Goal: Information Seeking & Learning: Find contact information

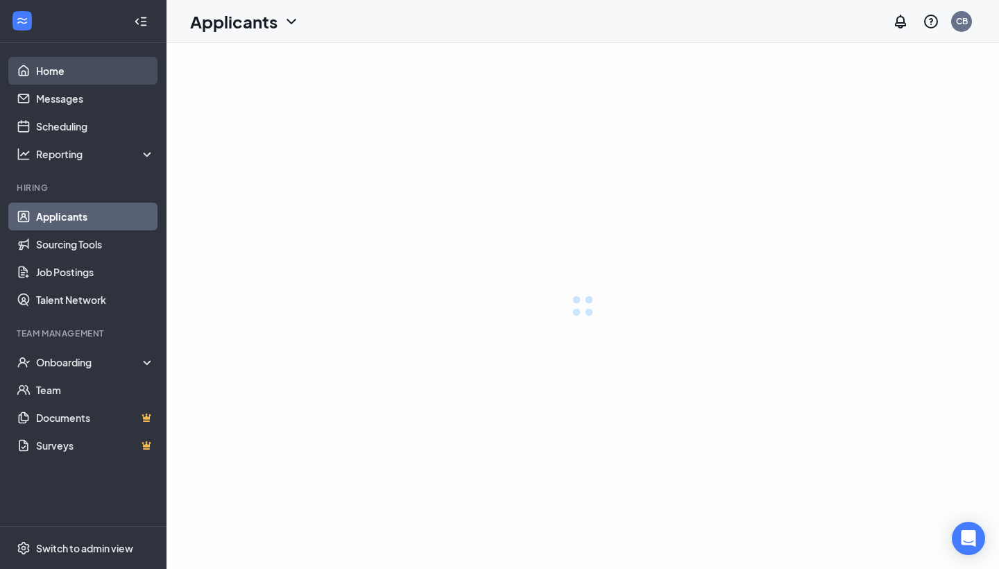
click at [98, 74] on link "Home" at bounding box center [95, 71] width 119 height 28
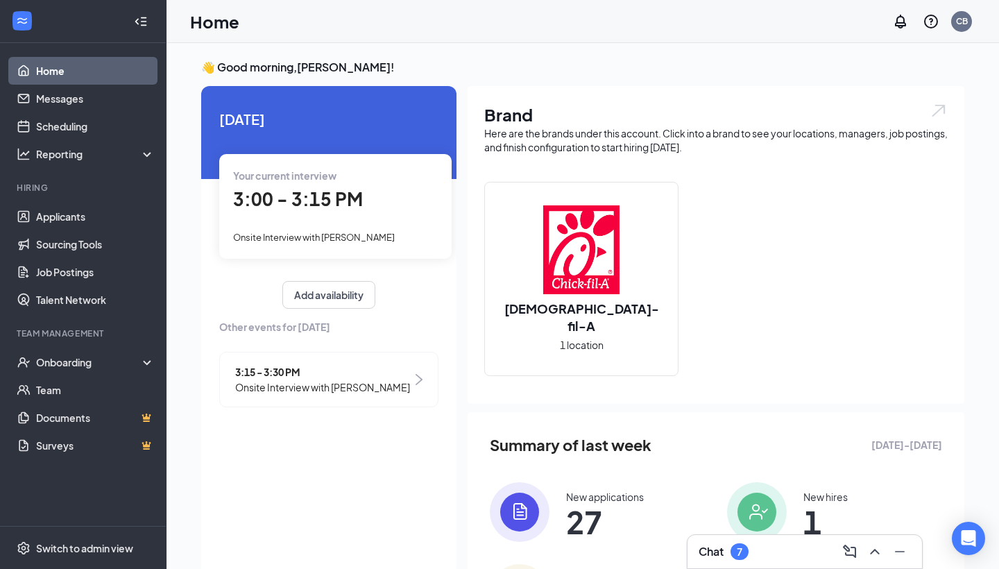
click at [389, 227] on div "Your current interview 3:00 - 3:15 PM Onsite Interview with [PERSON_NAME]" at bounding box center [335, 206] width 233 height 104
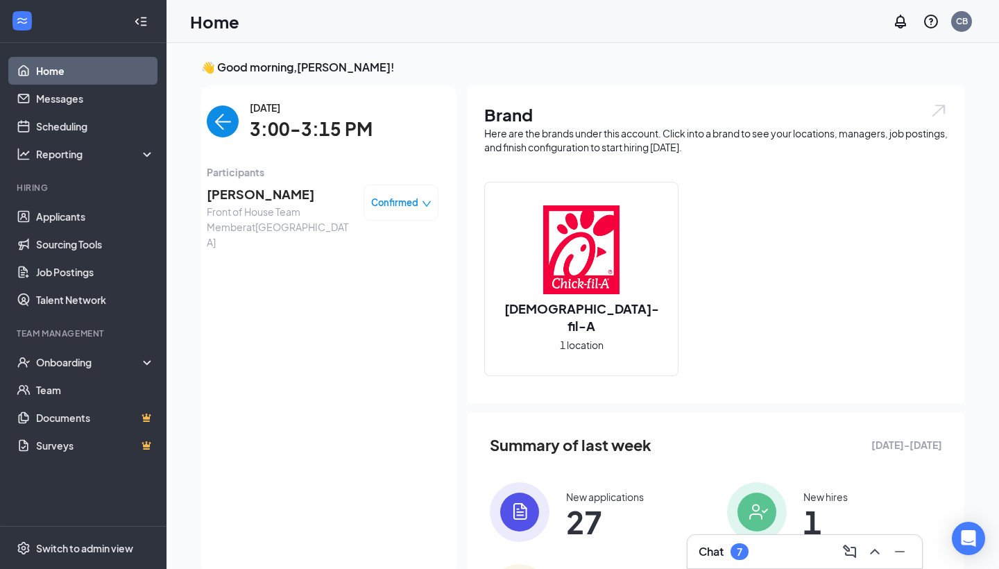
scroll to position [6, 0]
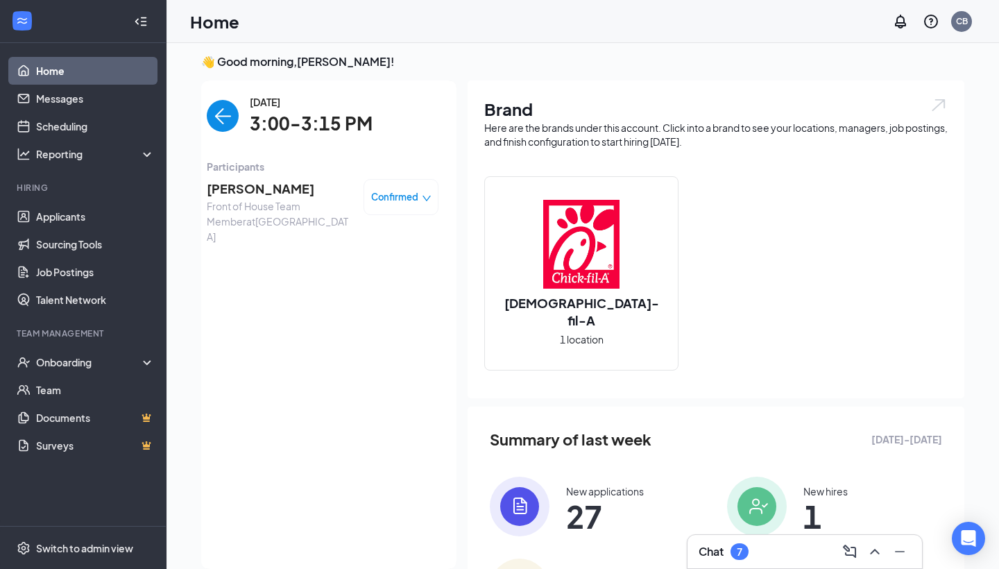
click at [211, 115] on img "back-button" at bounding box center [223, 116] width 32 height 32
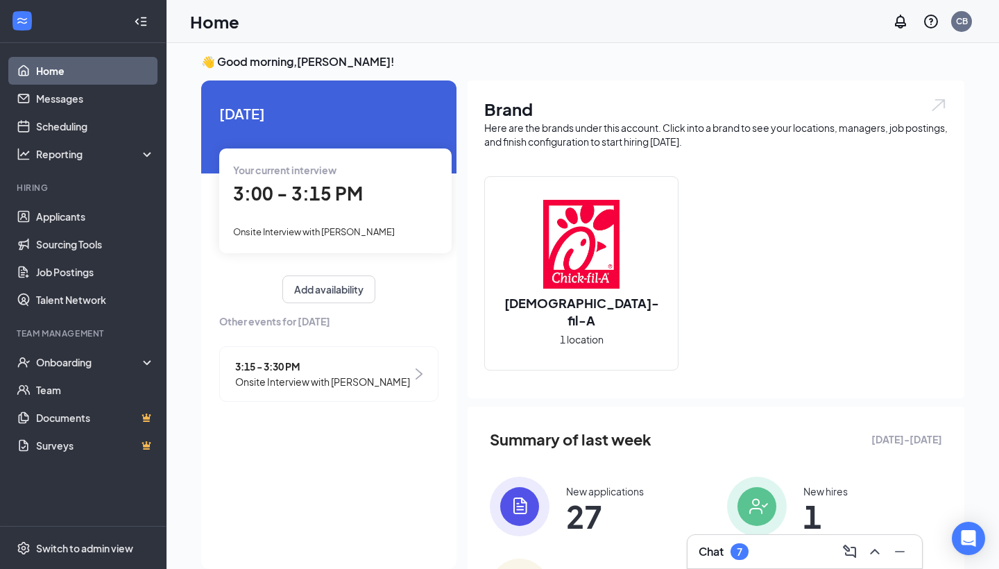
click at [350, 374] on span "Onsite Interview with [PERSON_NAME]" at bounding box center [322, 381] width 175 height 15
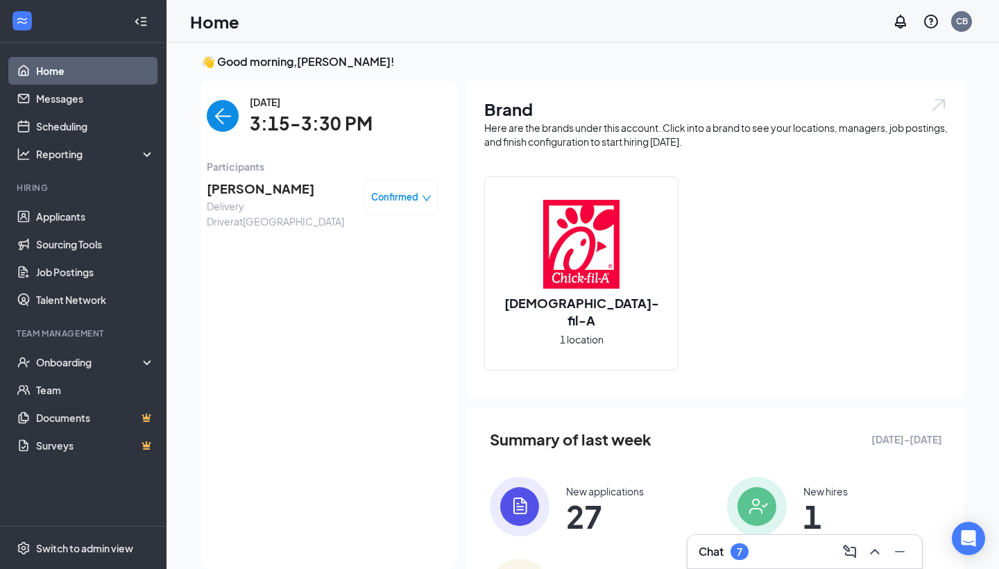
click at [233, 124] on img "back-button" at bounding box center [223, 116] width 32 height 32
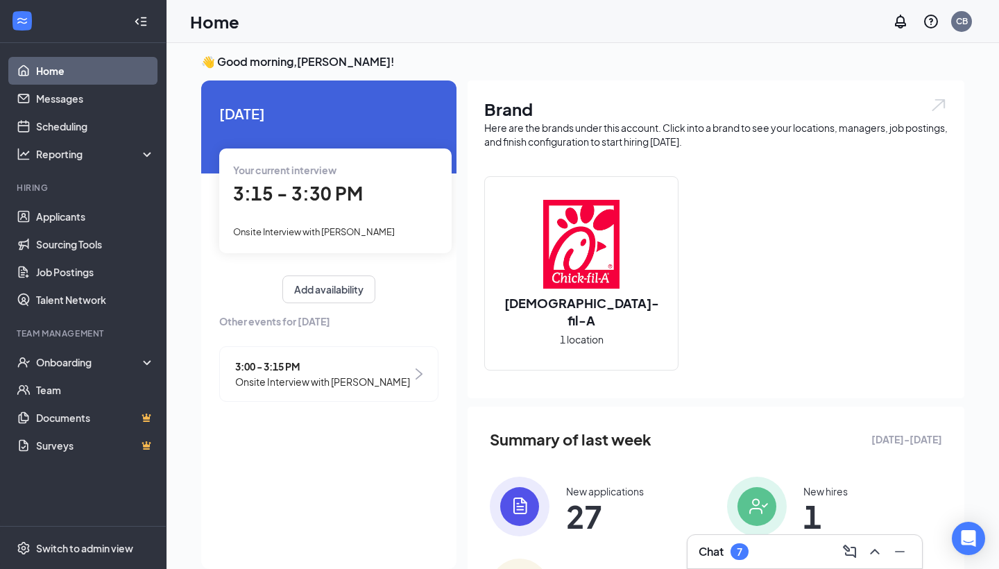
click at [773, 552] on div "Chat 7" at bounding box center [805, 552] width 212 height 22
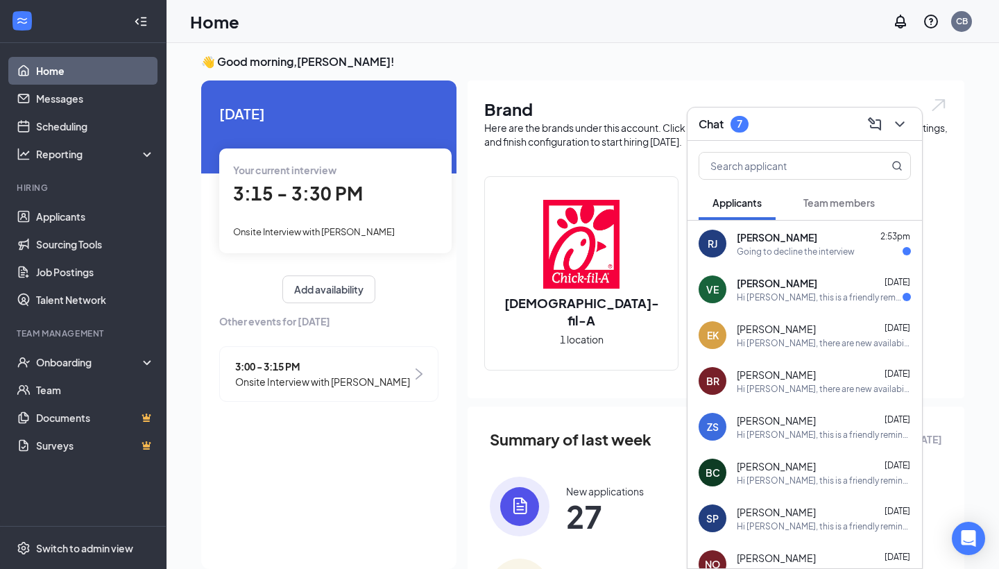
click at [796, 255] on div "Going to decline the interview" at bounding box center [796, 252] width 118 height 12
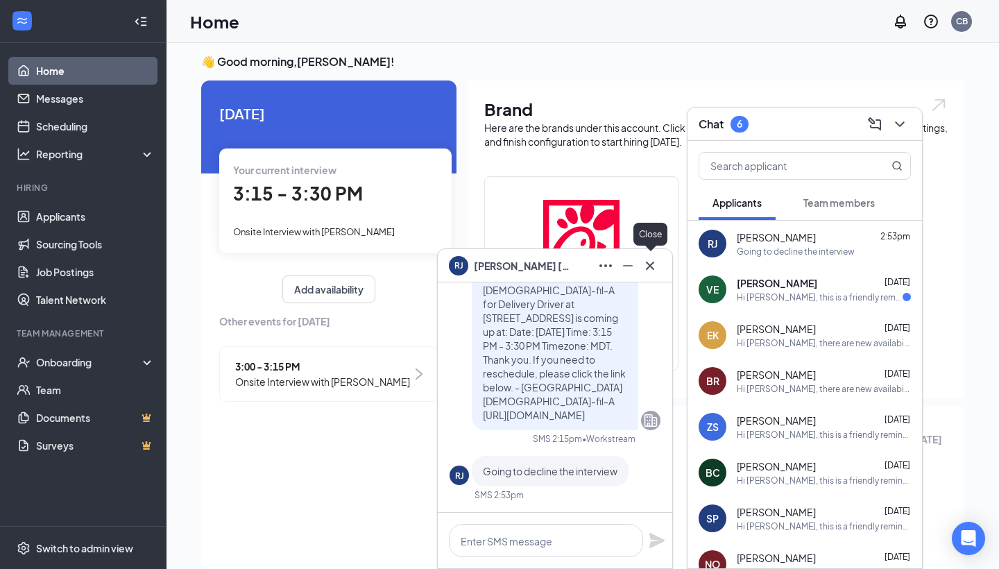
click at [657, 265] on icon "Cross" at bounding box center [650, 266] width 17 height 17
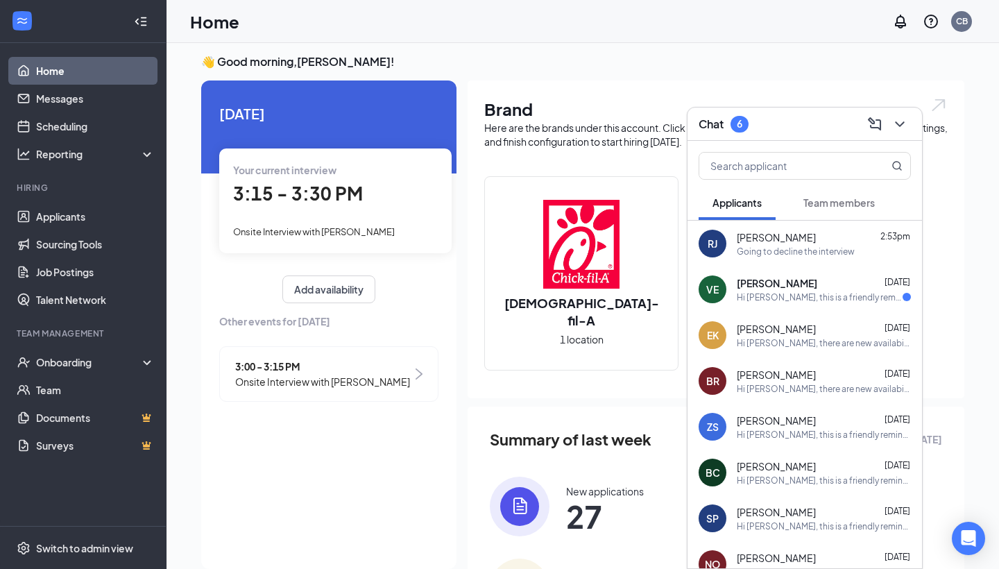
click at [777, 114] on div "Chat 6" at bounding box center [805, 124] width 212 height 22
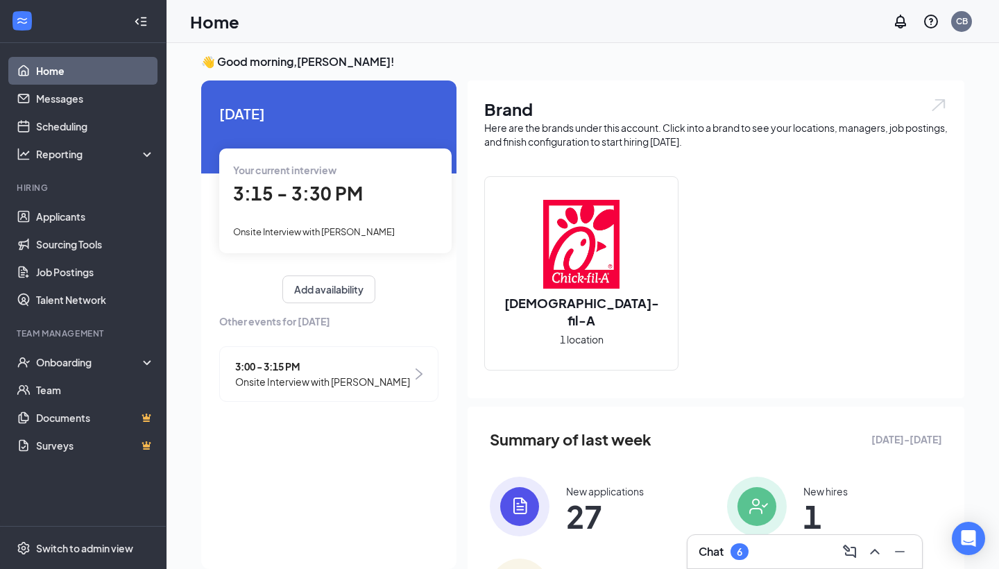
click at [324, 209] on div "Your current interview 3:15 - 3:30 PM Onsite Interview with [PERSON_NAME]" at bounding box center [335, 201] width 233 height 104
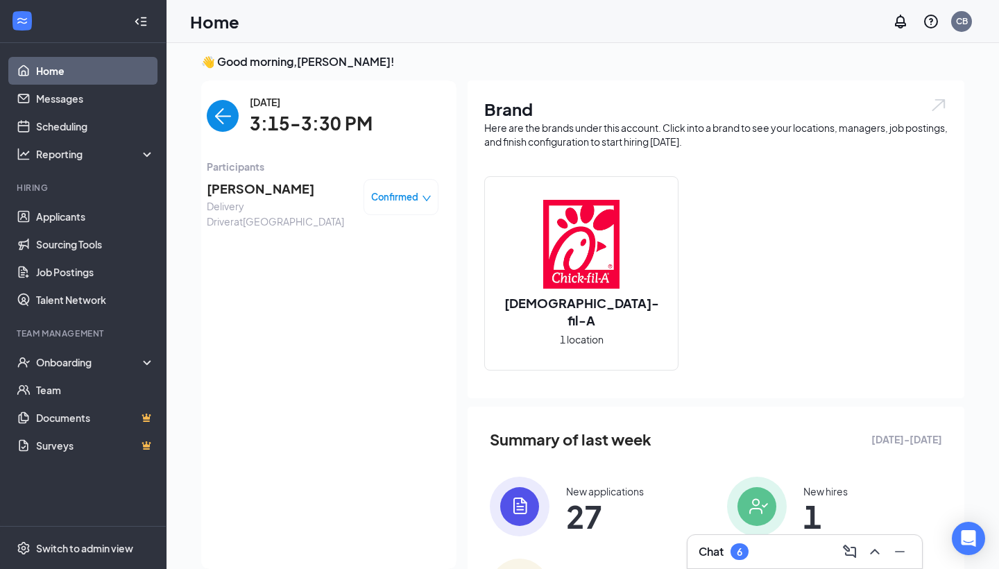
click at [416, 214] on div "Confirmed" at bounding box center [401, 197] width 75 height 36
click at [414, 201] on span "Confirmed" at bounding box center [394, 197] width 47 height 14
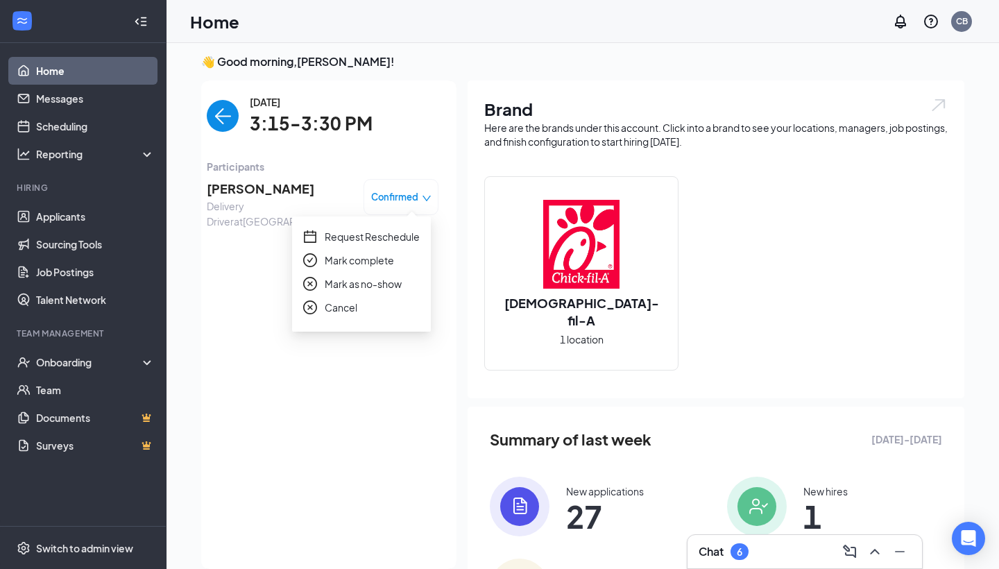
click at [373, 280] on span "Mark as no-show" at bounding box center [363, 283] width 77 height 15
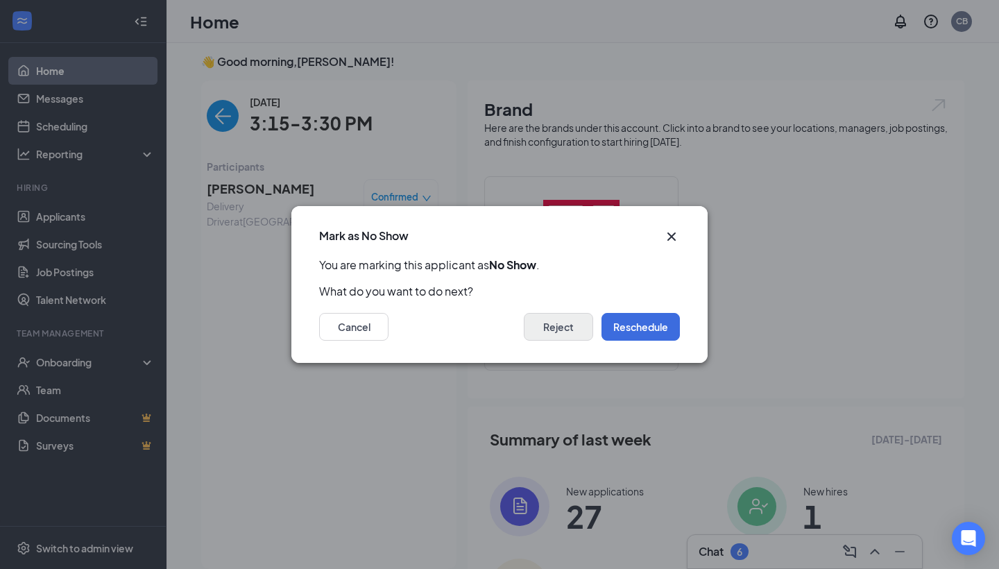
click at [571, 332] on button "Reject" at bounding box center [558, 327] width 69 height 28
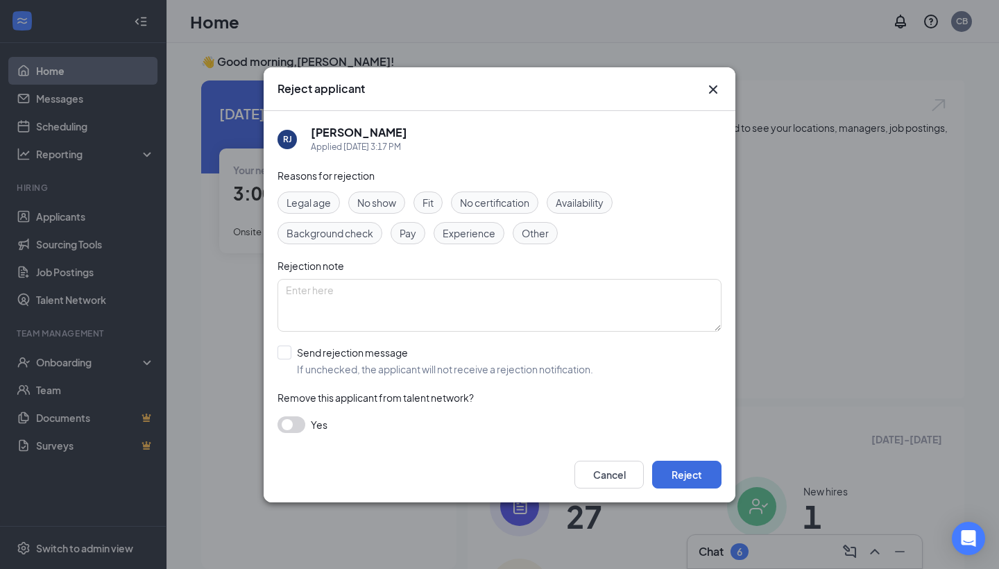
click at [382, 199] on span "No show" at bounding box center [376, 202] width 39 height 15
click at [529, 233] on span "Other" at bounding box center [535, 233] width 27 height 15
click at [694, 471] on button "Reject" at bounding box center [686, 475] width 69 height 28
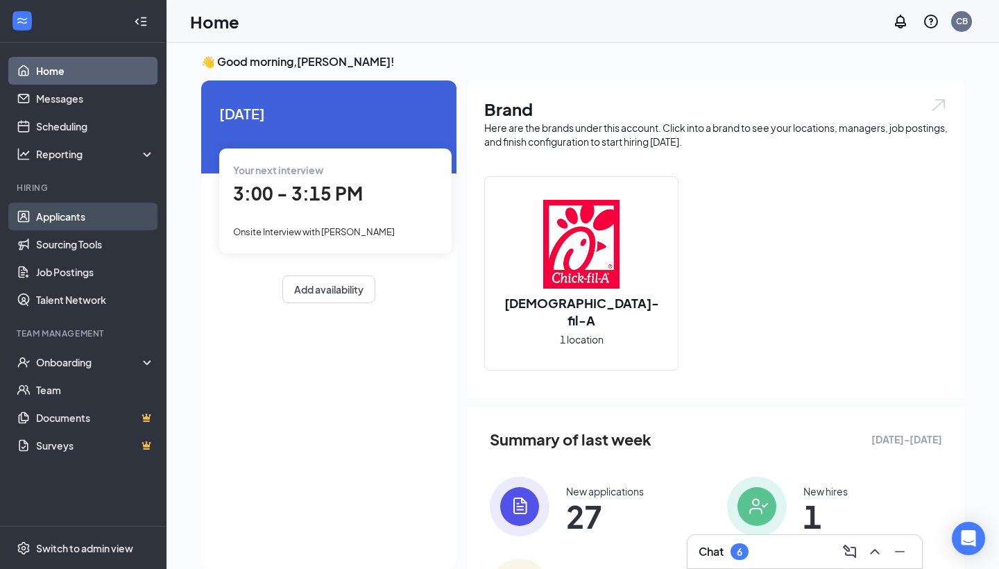
click at [82, 220] on link "Applicants" at bounding box center [95, 217] width 119 height 28
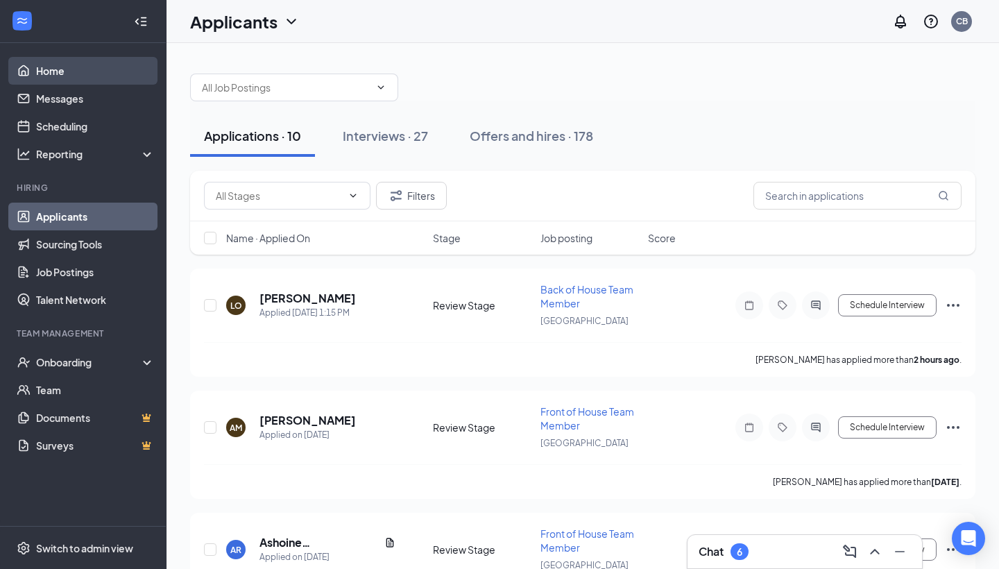
click at [104, 79] on link "Home" at bounding box center [95, 71] width 119 height 28
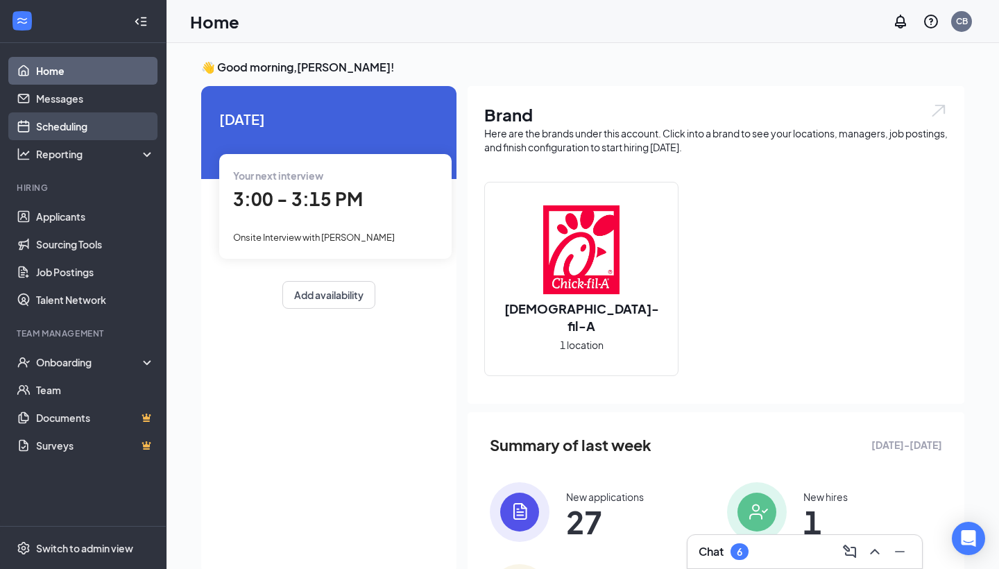
click at [122, 123] on link "Scheduling" at bounding box center [95, 126] width 119 height 28
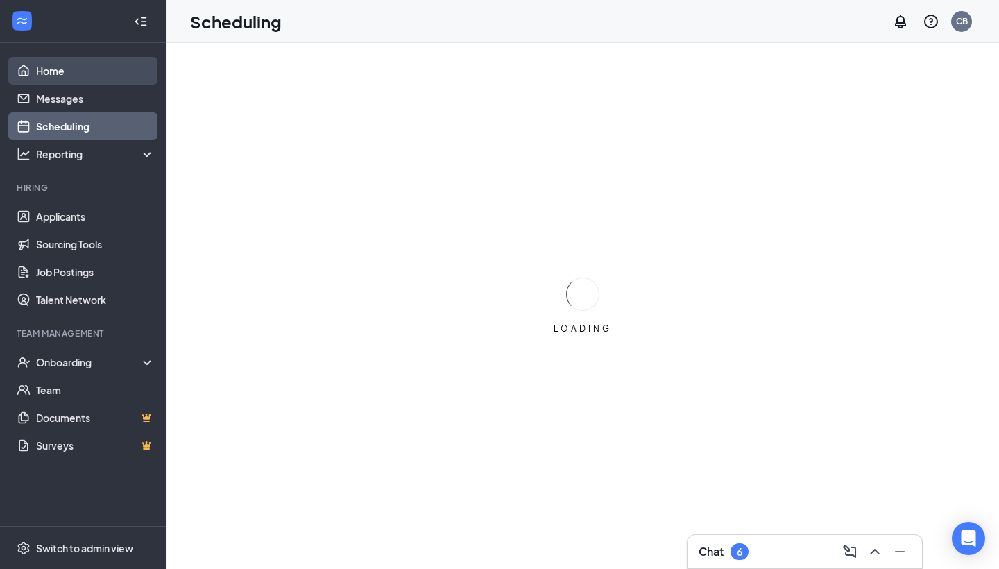
click at [115, 78] on link "Home" at bounding box center [95, 71] width 119 height 28
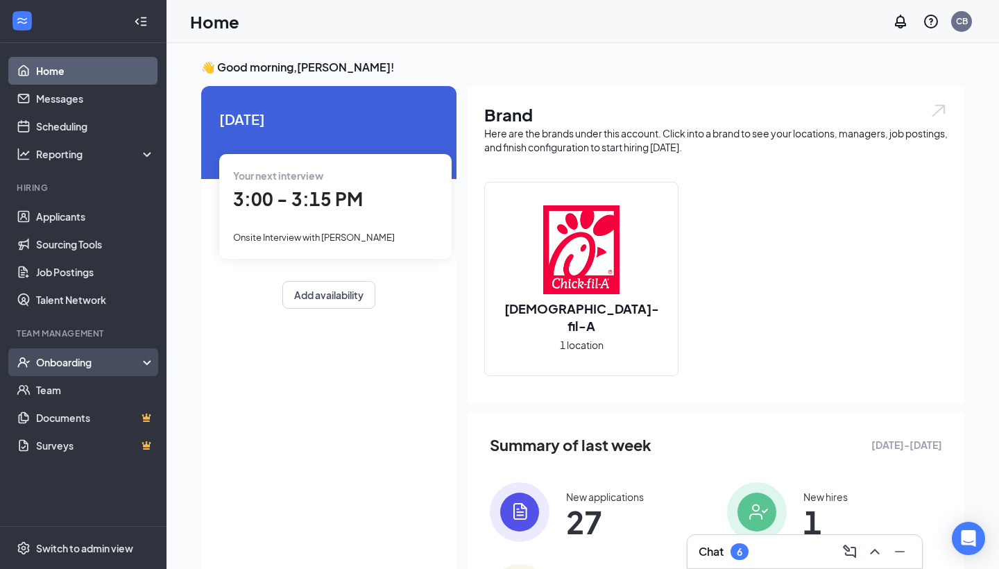
click at [83, 354] on div "Onboarding" at bounding box center [83, 362] width 167 height 28
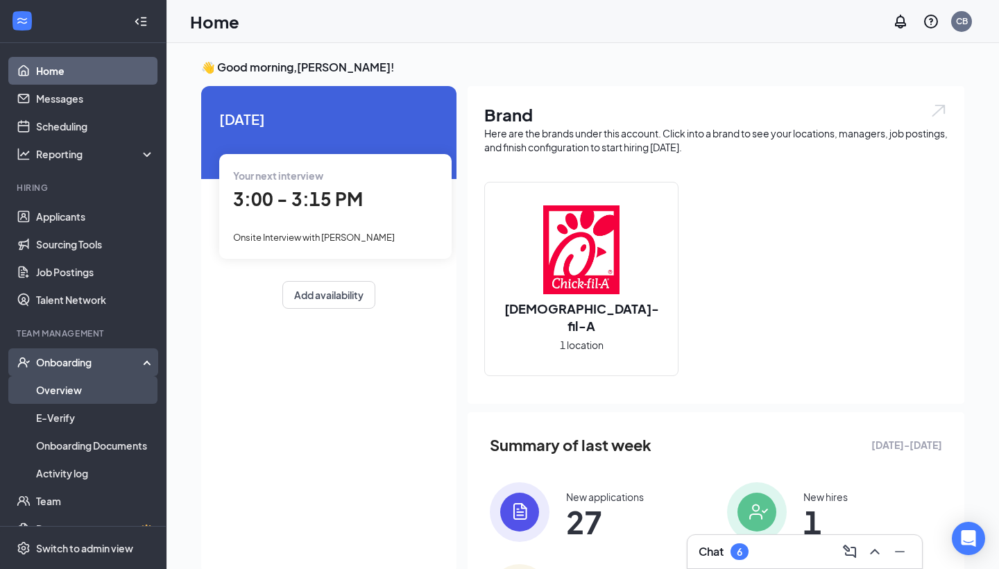
click at [91, 383] on link "Overview" at bounding box center [95, 390] width 119 height 28
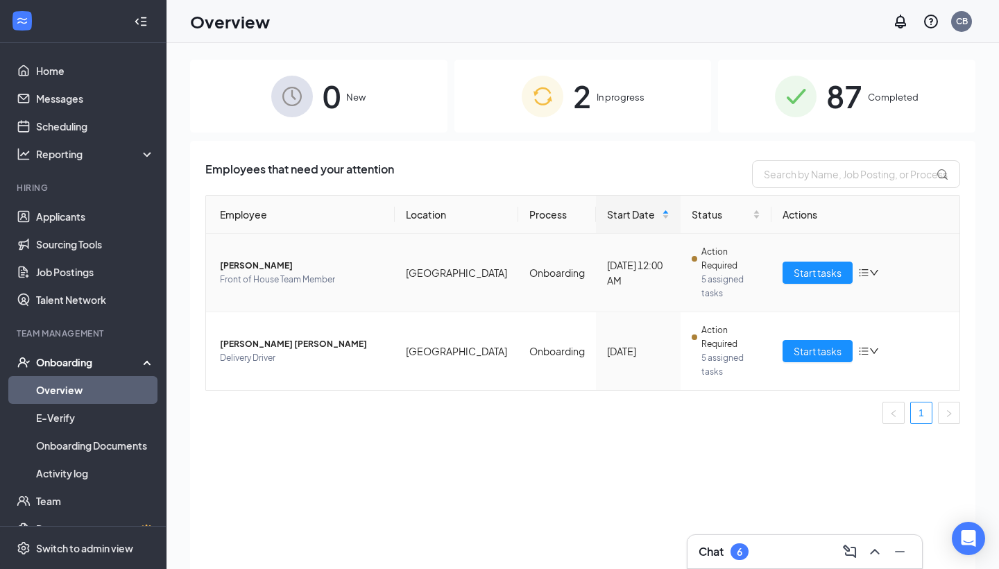
click at [249, 259] on span "[PERSON_NAME]" at bounding box center [302, 266] width 164 height 14
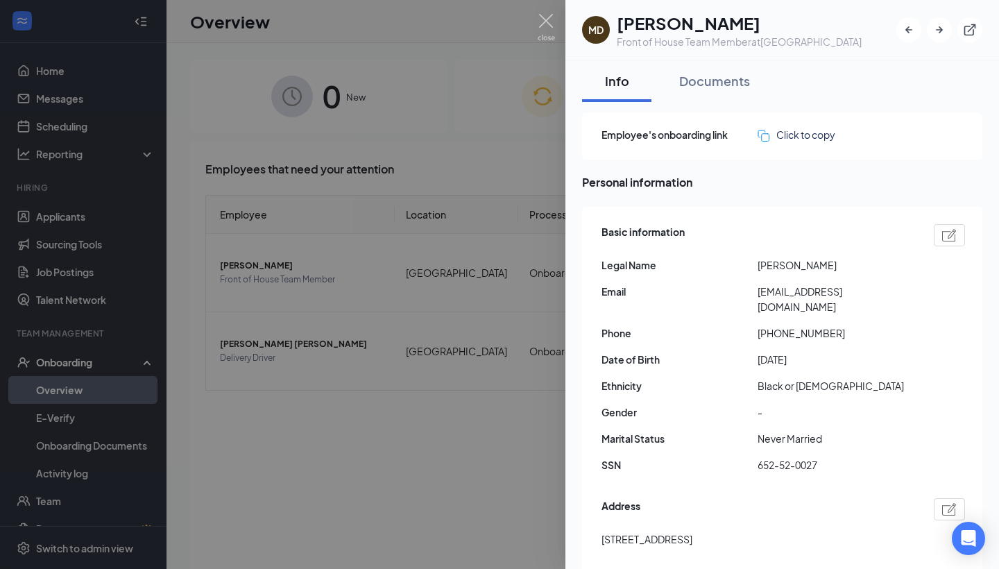
click at [328, 301] on div at bounding box center [499, 284] width 999 height 569
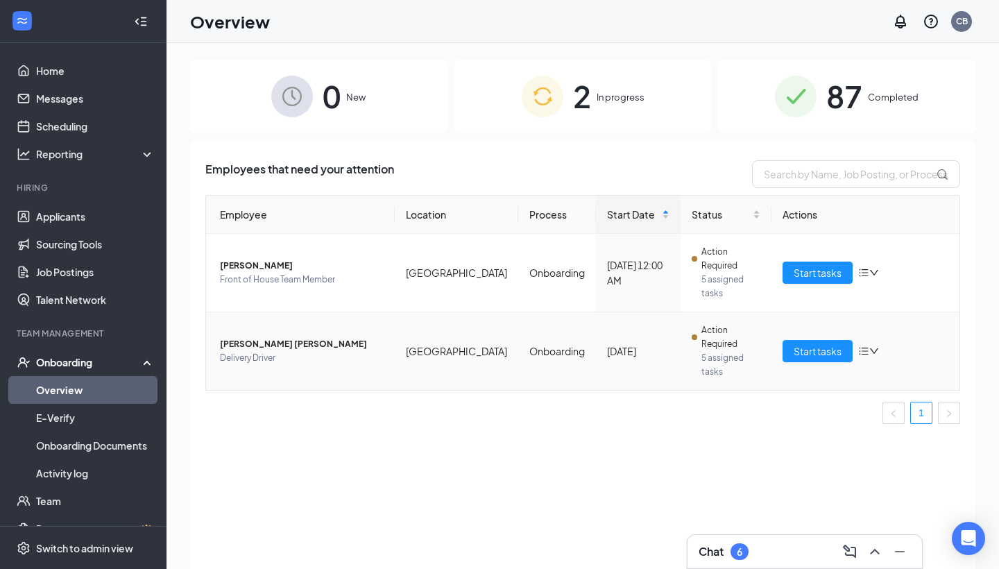
click at [273, 337] on span "[PERSON_NAME] [PERSON_NAME]" at bounding box center [302, 344] width 164 height 14
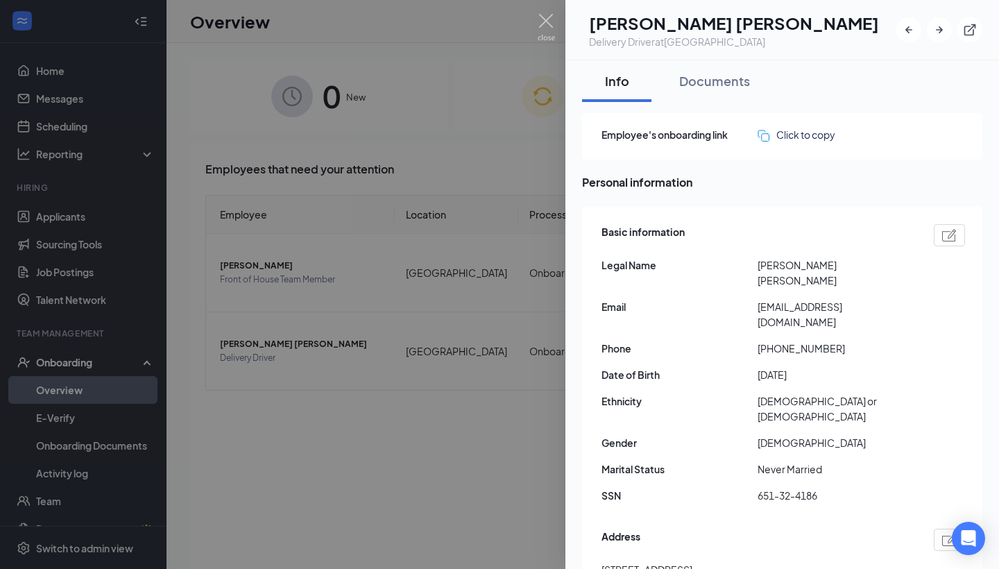
click at [779, 299] on span "[EMAIL_ADDRESS][DOMAIN_NAME]" at bounding box center [836, 314] width 156 height 31
copy span "[EMAIL_ADDRESS][DOMAIN_NAME]"
click at [779, 299] on span "[EMAIL_ADDRESS][DOMAIN_NAME]" at bounding box center [836, 314] width 156 height 31
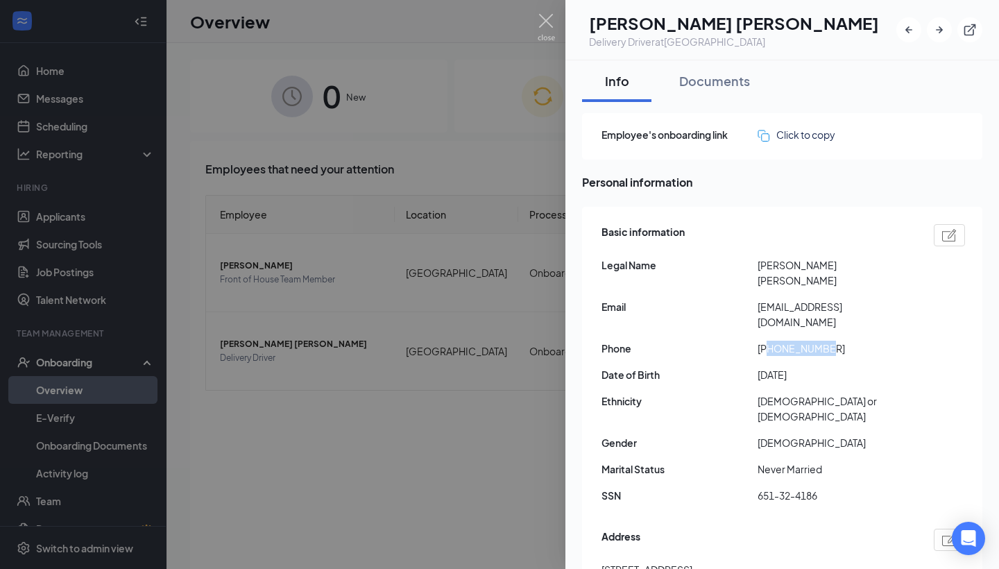
drag, startPoint x: 769, startPoint y: 319, endPoint x: 834, endPoint y: 320, distance: 64.6
click at [834, 341] on span "[PHONE_NUMBER]" at bounding box center [836, 348] width 156 height 15
copy span "7205816813"
